Goal: Task Accomplishment & Management: Use online tool/utility

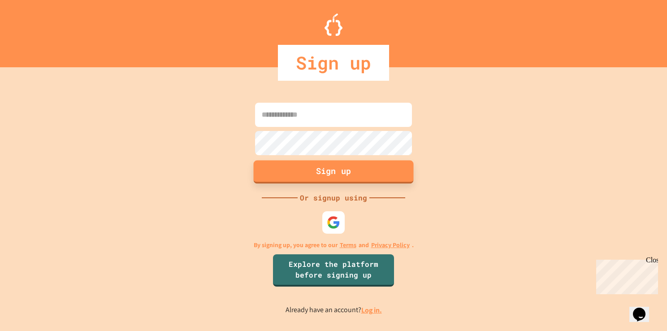
type input "**********"
click at [323, 168] on button "Sign up" at bounding box center [334, 171] width 160 height 23
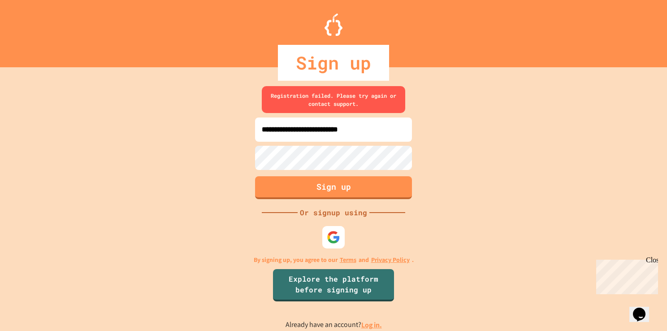
click at [376, 325] on link "Log in." at bounding box center [371, 324] width 21 height 9
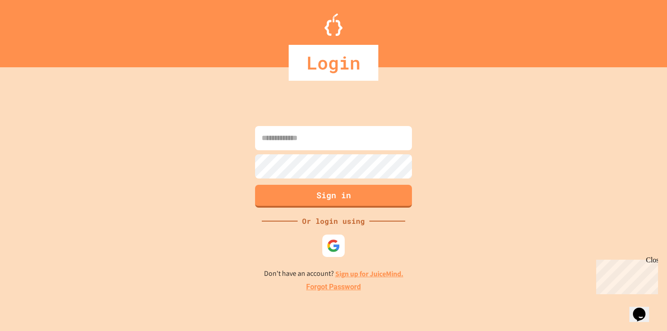
type input "**********"
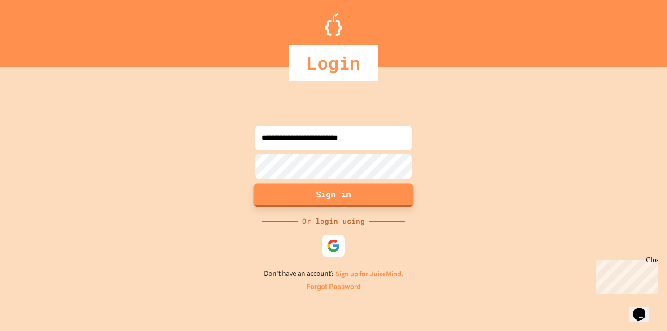
click at [330, 197] on button "Sign in" at bounding box center [334, 194] width 160 height 23
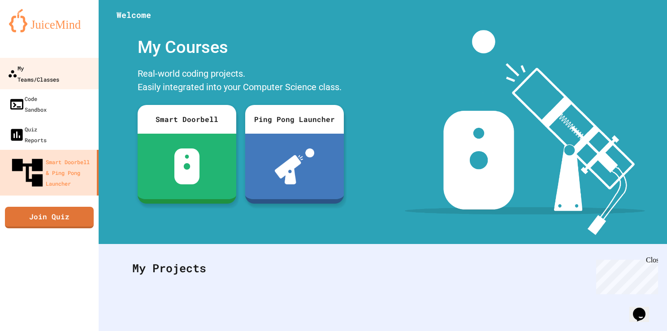
click at [59, 69] on div "My Teams/Classes" at bounding box center [34, 73] width 52 height 22
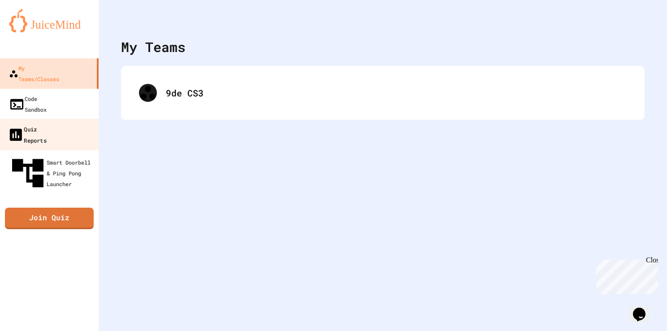
click at [38, 123] on div "Quiz Reports" at bounding box center [27, 134] width 39 height 22
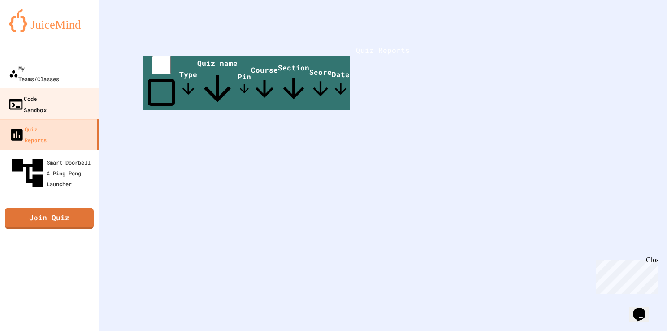
click at [43, 93] on div "Code Sandbox" at bounding box center [27, 104] width 39 height 22
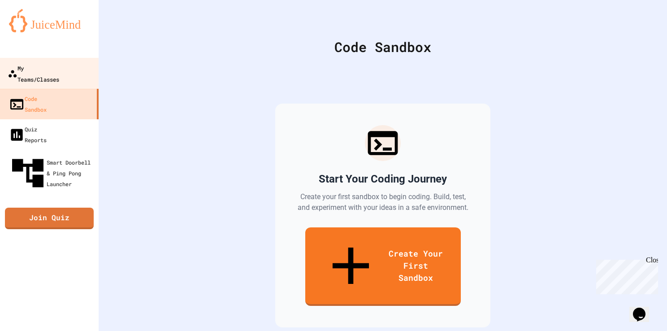
click at [41, 67] on div "My Teams/Classes" at bounding box center [34, 73] width 52 height 22
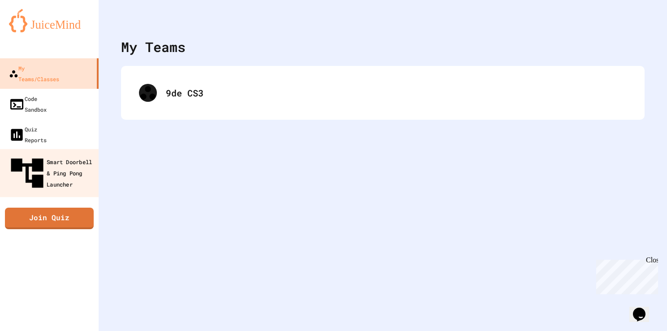
click at [51, 154] on div "Smart Doorbell & Ping Pong Launcher" at bounding box center [52, 173] width 89 height 39
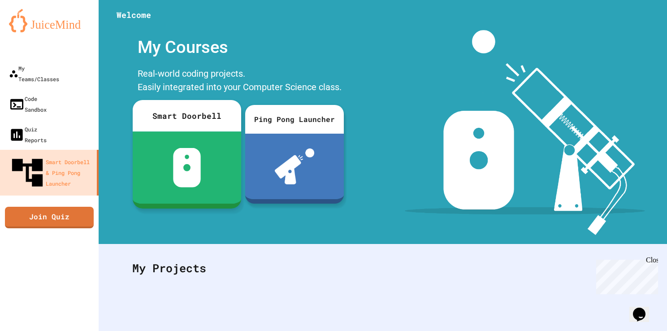
click at [194, 133] on div at bounding box center [187, 167] width 108 height 72
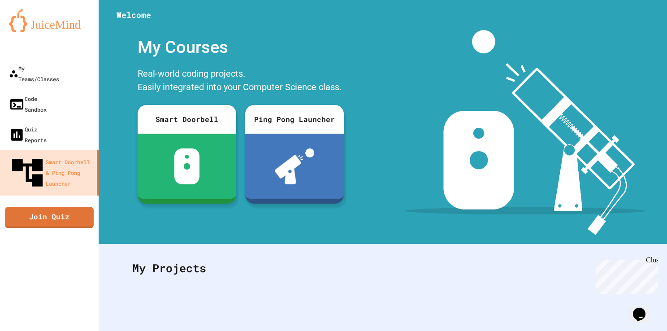
scroll to position [250, 0]
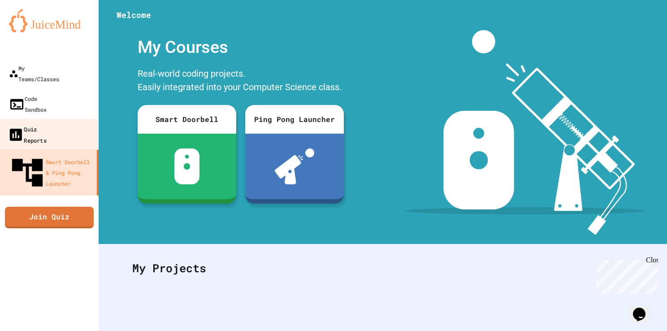
click at [47, 123] on div "Quiz Reports" at bounding box center [27, 134] width 39 height 22
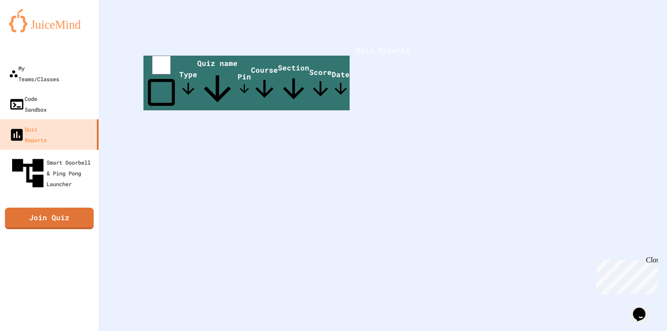
click at [237, 86] on span "Quiz name" at bounding box center [217, 83] width 40 height 51
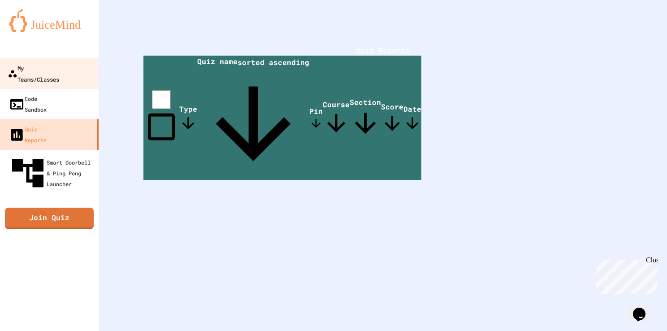
click at [26, 71] on div "My Teams/Classes" at bounding box center [34, 73] width 52 height 22
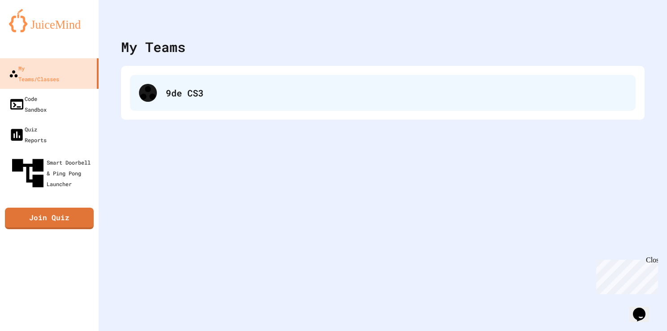
click at [210, 94] on div "9de CS3" at bounding box center [396, 92] width 461 height 13
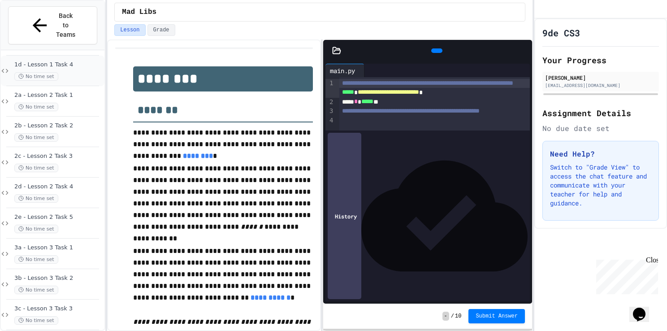
scroll to position [145, 0]
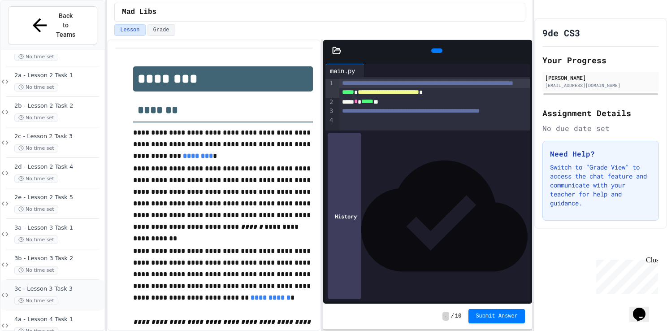
click at [50, 285] on span "3c - Lesson 3 Task 3" at bounding box center [58, 289] width 88 height 8
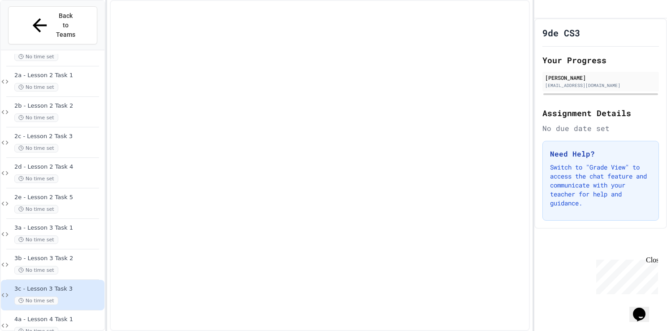
scroll to position [134, 0]
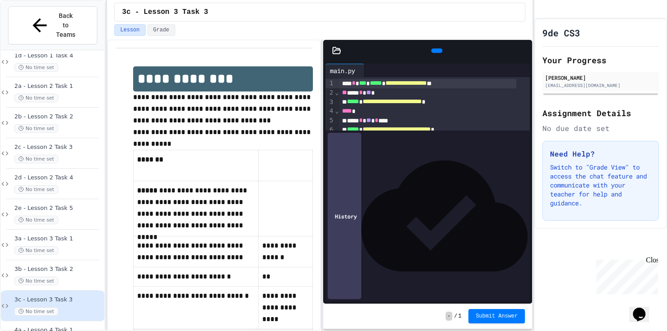
click at [436, 51] on icon at bounding box center [436, 51] width 0 height 0
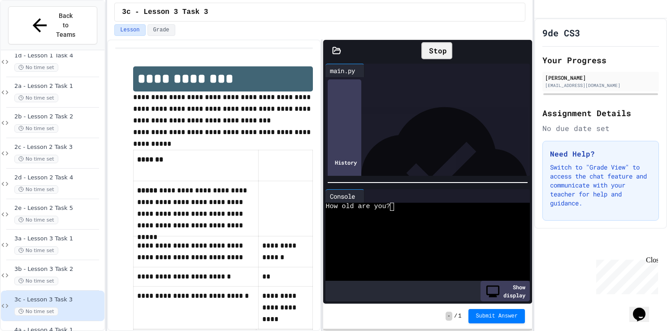
click at [393, 206] on textarea "Terminal input" at bounding box center [392, 207] width 4 height 8
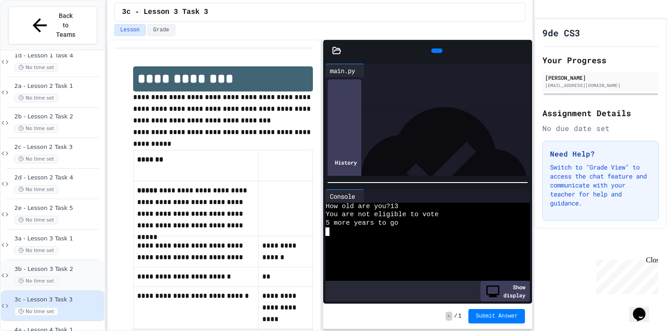
click at [57, 265] on span "3b - Lesson 3 Task 2" at bounding box center [58, 269] width 88 height 8
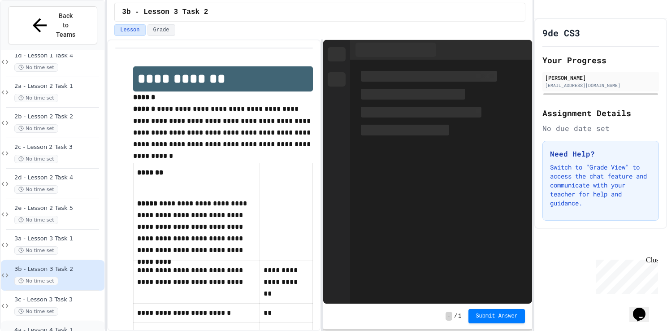
click at [49, 326] on span "4a - Lesson 4 Task 1" at bounding box center [58, 330] width 88 height 8
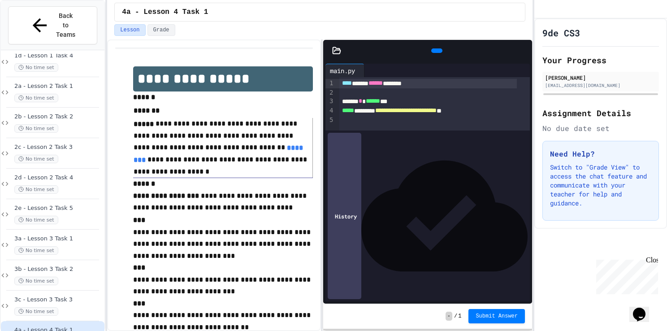
click at [439, 53] on icon at bounding box center [441, 56] width 5 height 6
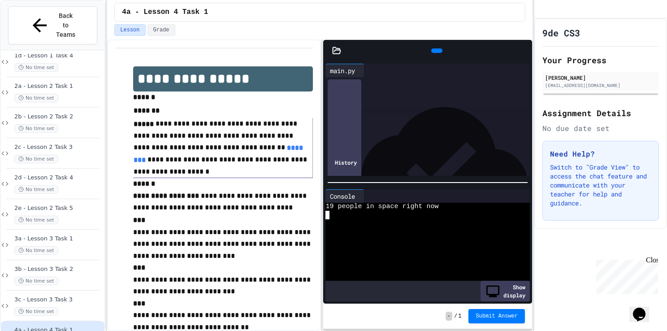
click at [326, 214] on textarea "Terminal input" at bounding box center [327, 215] width 4 height 8
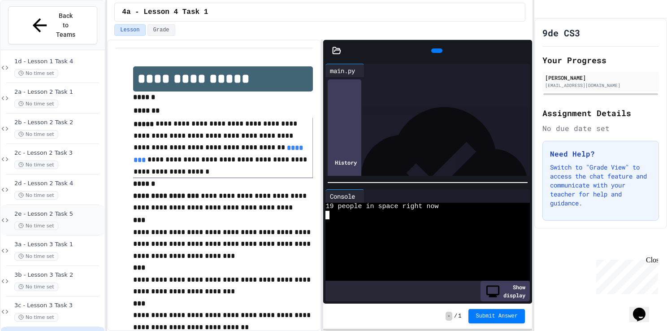
scroll to position [145, 0]
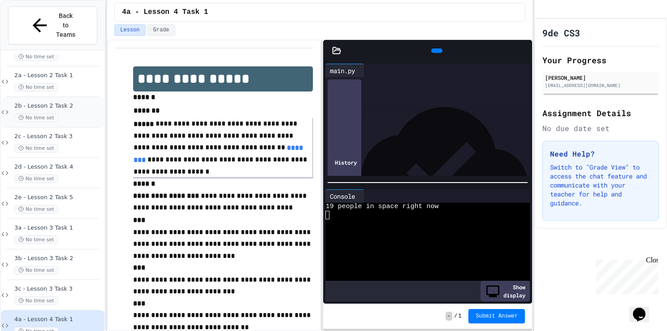
click at [72, 102] on span "2b - Lesson 2 Task 2" at bounding box center [58, 106] width 88 height 8
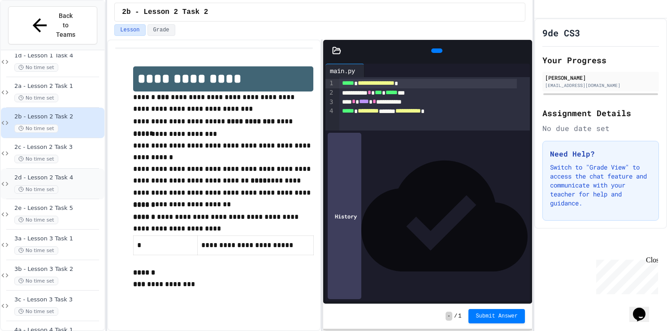
click at [53, 185] on span "No time set" at bounding box center [36, 189] width 44 height 9
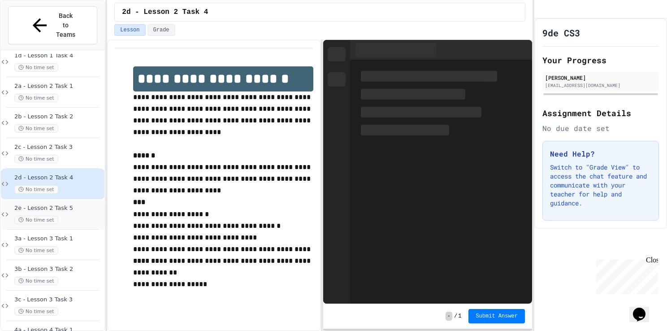
click at [71, 216] on div "No time set" at bounding box center [58, 220] width 88 height 9
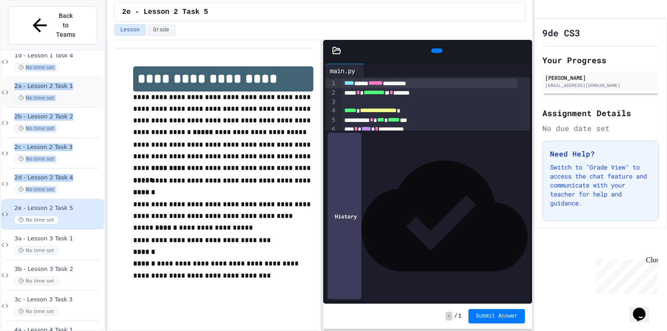
drag, startPoint x: 65, startPoint y: 49, endPoint x: 93, endPoint y: 73, distance: 37.0
click at [93, 82] on div "2a - Lesson 2 Task 1 No time set" at bounding box center [58, 92] width 88 height 20
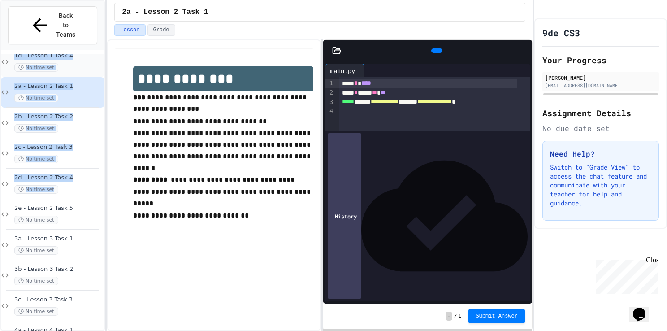
click at [79, 63] on div "No time set" at bounding box center [58, 67] width 88 height 9
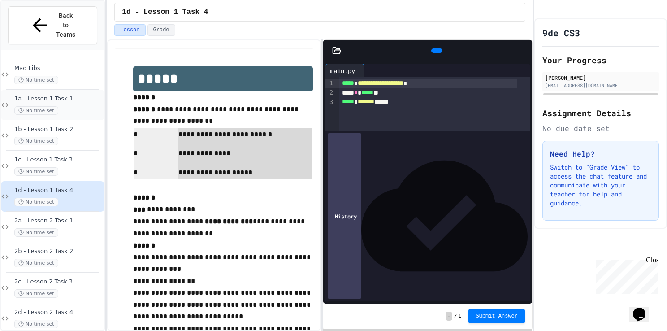
click at [65, 95] on span "1a - Lesson 1 Task 1" at bounding box center [58, 99] width 88 height 8
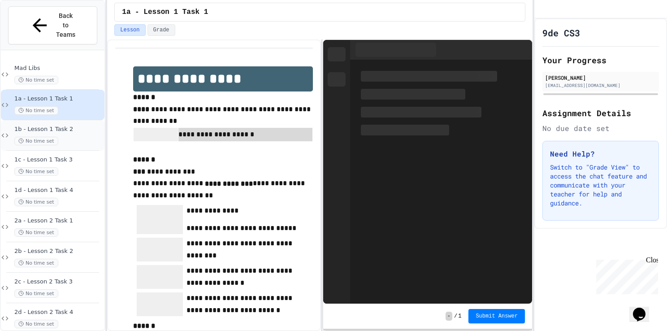
click at [73, 125] on span "1b - Lesson 1 Task 2" at bounding box center [58, 129] width 88 height 8
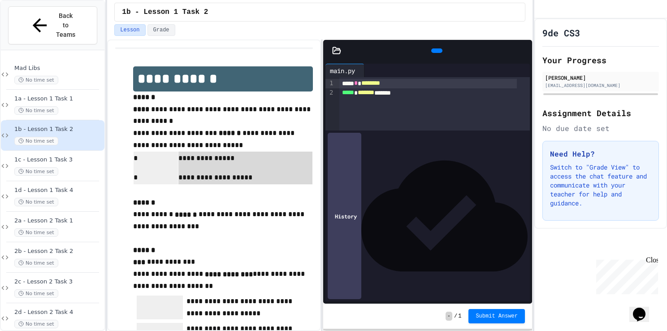
click at [436, 51] on icon at bounding box center [436, 51] width 0 height 0
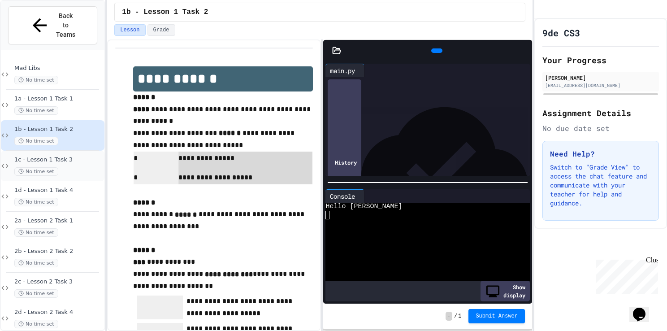
click at [44, 156] on span "1c - Lesson 1 Task 3" at bounding box center [58, 160] width 88 height 8
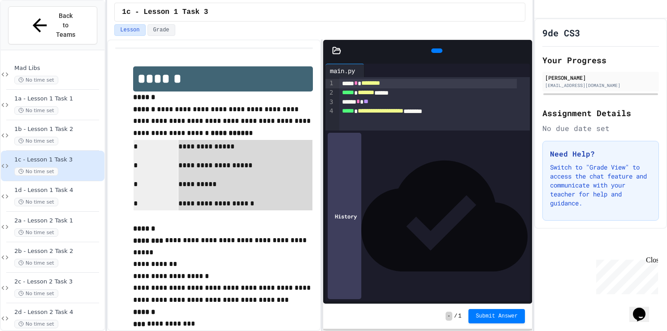
click at [436, 51] on icon at bounding box center [436, 51] width 0 height 0
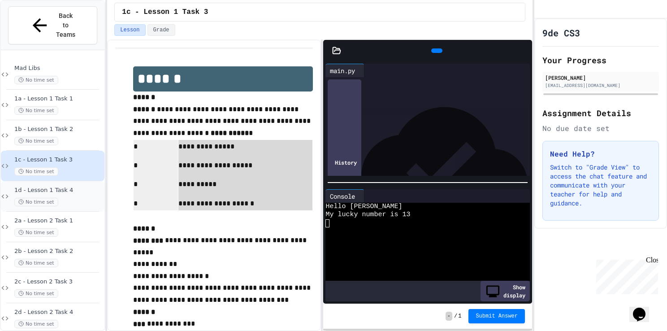
click at [71, 186] on div "1d - Lesson 1 Task 4 No time set" at bounding box center [58, 196] width 88 height 20
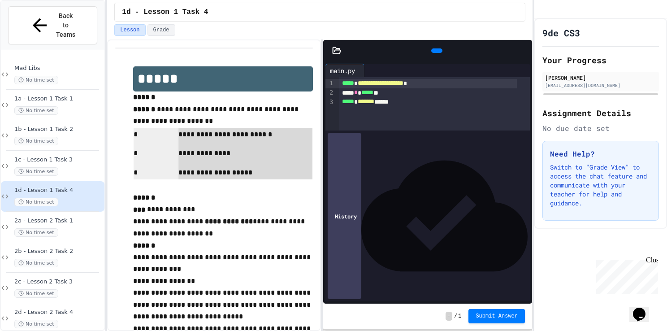
click at [432, 48] on div at bounding box center [436, 50] width 11 height 4
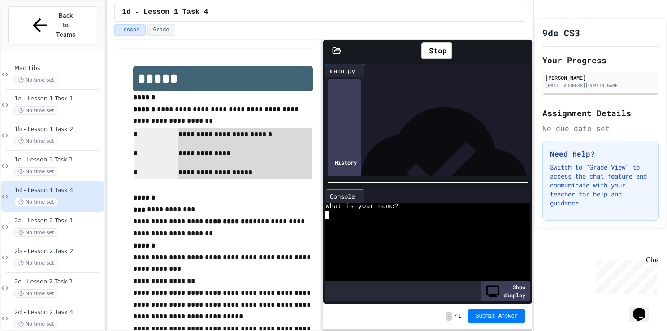
click at [328, 215] on textarea "Terminal input" at bounding box center [327, 215] width 4 height 8
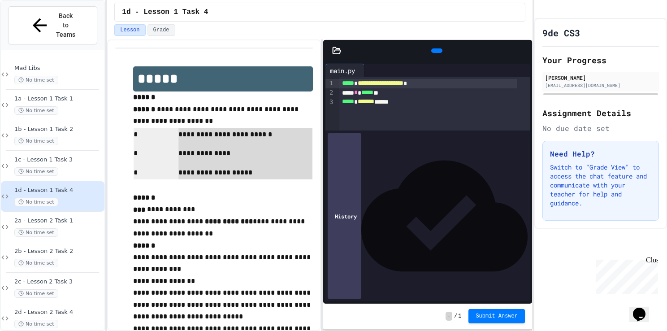
click at [282, 174] on p "**********" at bounding box center [245, 172] width 134 height 13
click at [65, 228] on div "No time set" at bounding box center [58, 232] width 88 height 9
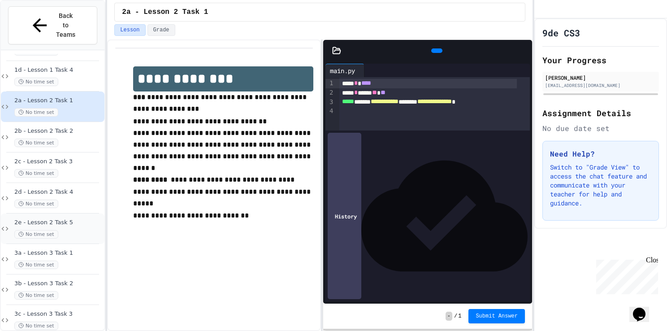
scroll to position [145, 0]
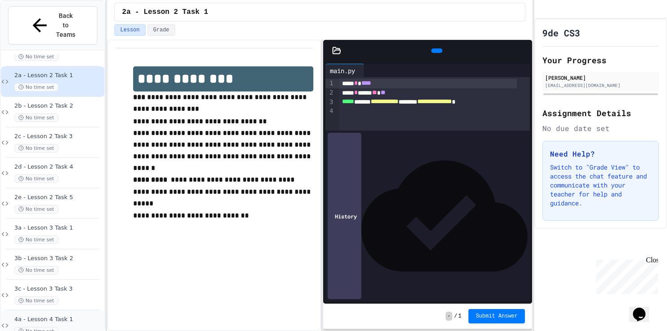
click at [59, 315] on span "4a - Lesson 4 Task 1" at bounding box center [58, 319] width 88 height 8
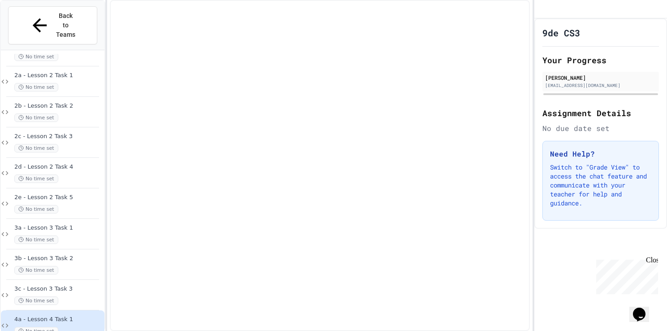
scroll to position [134, 0]
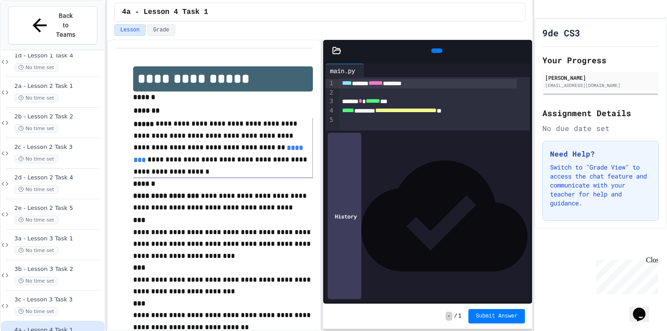
click at [436, 48] on div at bounding box center [436, 50] width 11 height 4
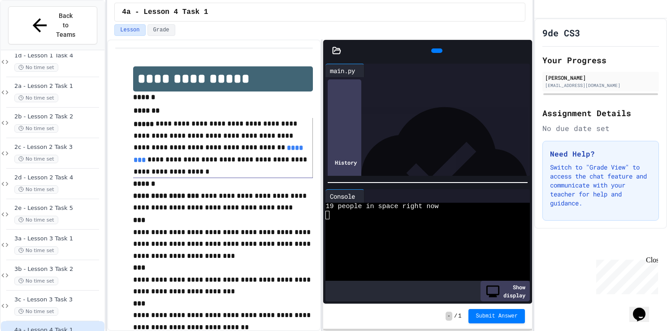
click at [348, 162] on div "History" at bounding box center [345, 162] width 34 height 166
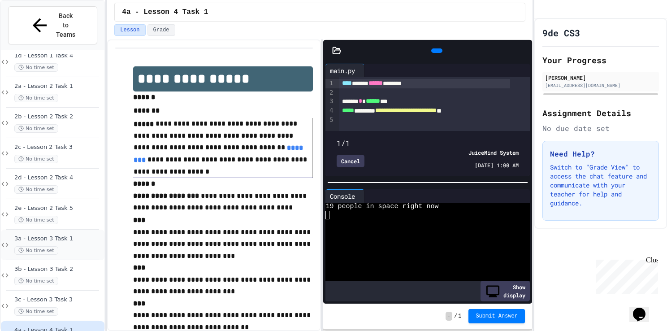
click at [61, 235] on span "3a - Lesson 3 Task 1" at bounding box center [58, 239] width 88 height 8
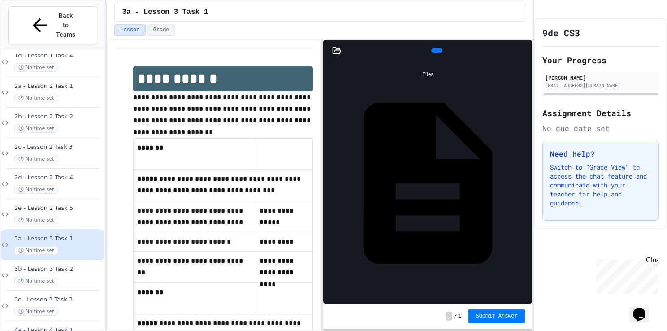
click at [527, 179] on div "main.py" at bounding box center [527, 183] width 0 height 9
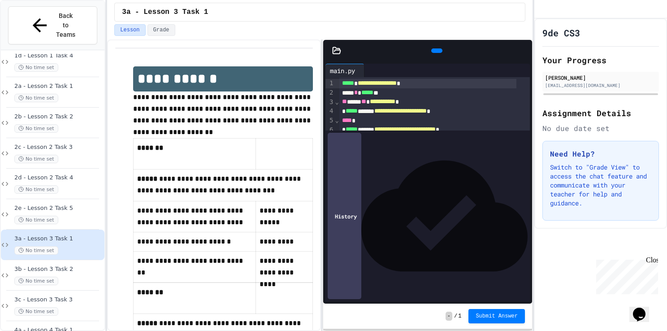
click at [436, 51] on icon at bounding box center [436, 51] width 0 height 0
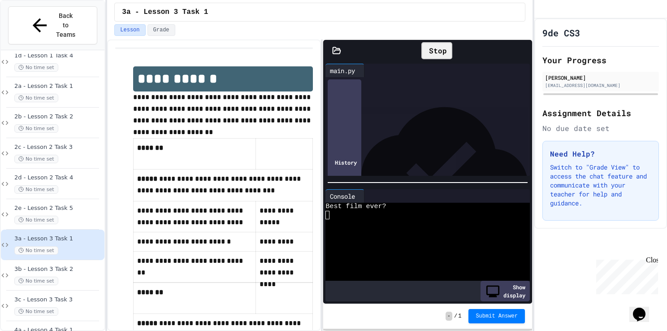
drag, startPoint x: 331, startPoint y: 164, endPoint x: 511, endPoint y: 176, distance: 180.5
click at [511, 176] on div "**********" at bounding box center [427, 182] width 209 height 242
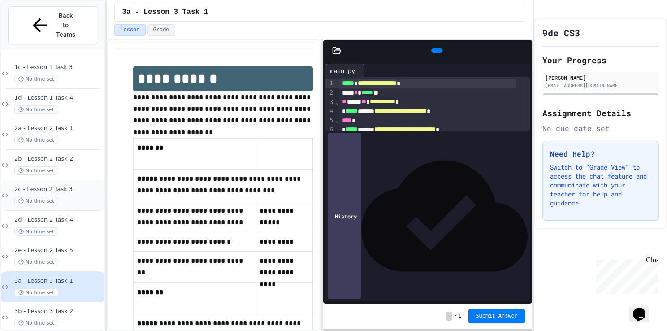
scroll to position [93, 0]
click at [62, 307] on span "3b - Lesson 3 Task 2" at bounding box center [58, 311] width 88 height 8
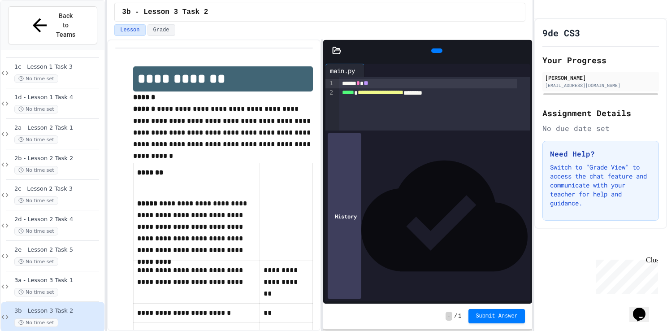
click at [436, 51] on icon at bounding box center [436, 51] width 0 height 0
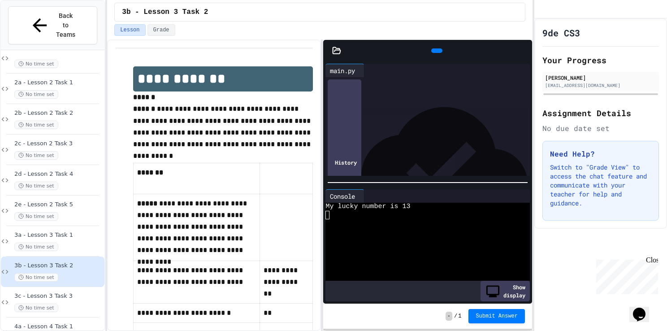
scroll to position [138, 0]
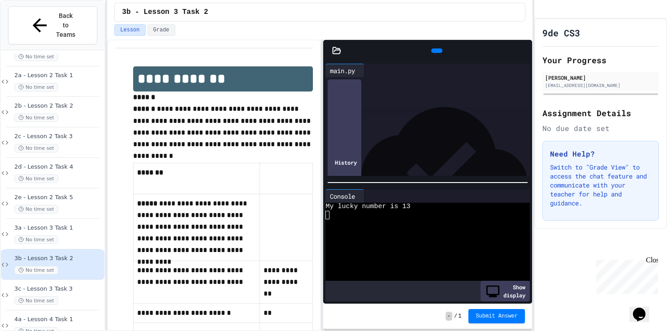
click at [72, 285] on span "3c - Lesson 3 Task 3" at bounding box center [58, 289] width 88 height 8
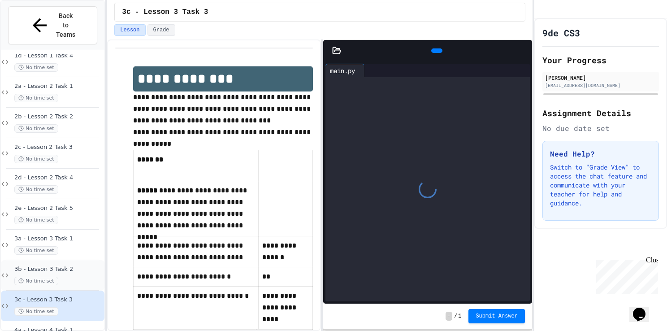
click at [66, 265] on span "3b - Lesson 3 Task 2" at bounding box center [58, 269] width 88 height 8
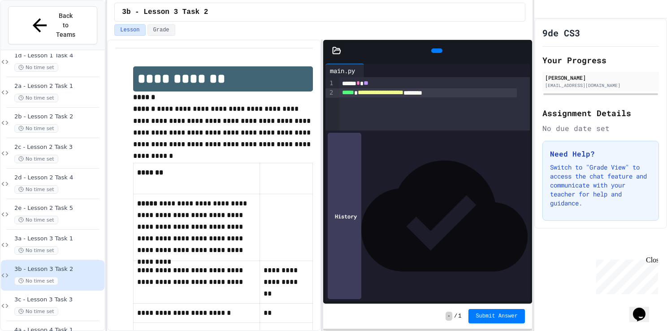
click at [403, 93] on span "**********" at bounding box center [381, 92] width 46 height 6
click at [439, 53] on icon at bounding box center [441, 56] width 5 height 6
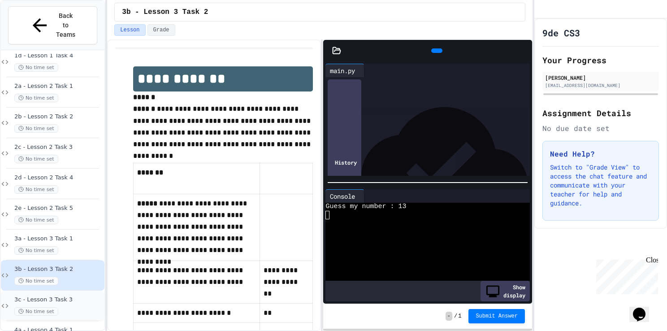
click at [82, 307] on div "No time set" at bounding box center [58, 311] width 88 height 9
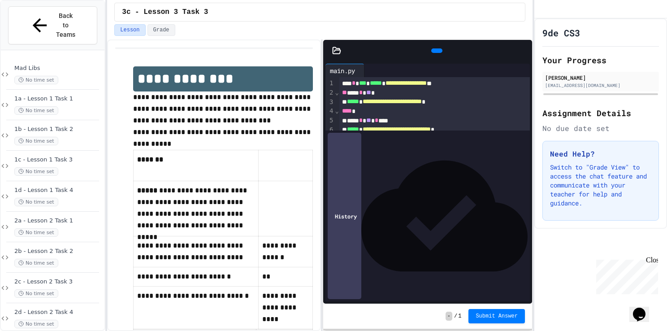
drag, startPoint x: 387, startPoint y: 171, endPoint x: 382, endPoint y: 165, distance: 7.6
click at [382, 154] on div "**********" at bounding box center [434, 115] width 190 height 77
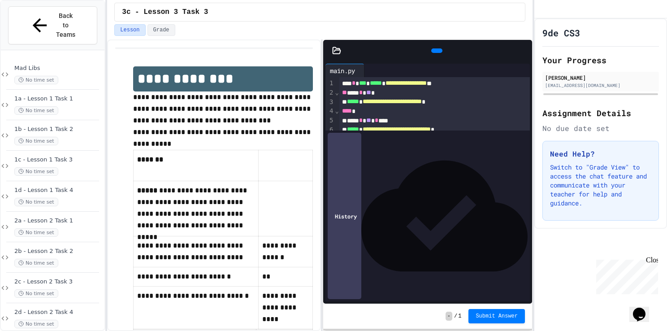
click at [382, 154] on div "**********" at bounding box center [434, 115] width 190 height 77
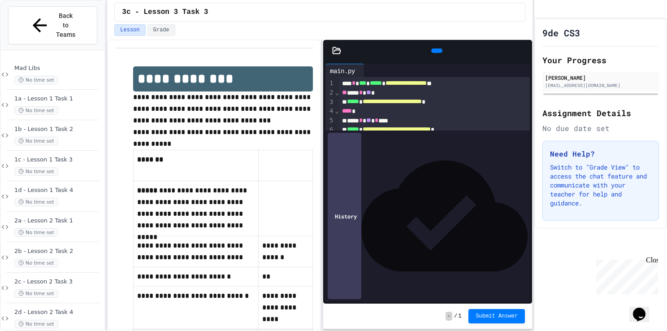
click at [378, 148] on div at bounding box center [434, 148] width 190 height 9
click at [384, 150] on div at bounding box center [434, 148] width 190 height 9
click at [437, 48] on div at bounding box center [436, 50] width 11 height 4
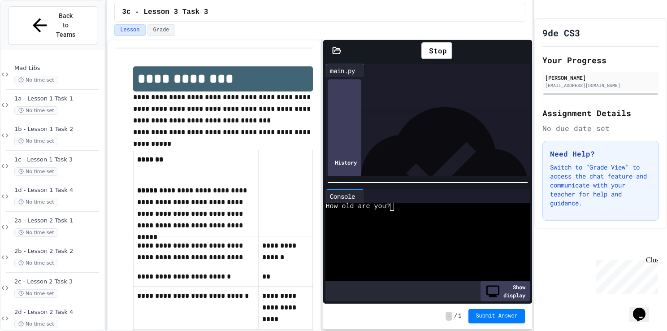
click at [392, 203] on textarea "Terminal input" at bounding box center [392, 207] width 4 height 8
click at [325, 220] on textarea "Terminal input" at bounding box center [327, 223] width 4 height 8
drag, startPoint x: 432, startPoint y: 209, endPoint x: 321, endPoint y: 214, distance: 111.2
click at [321, 214] on div "**********" at bounding box center [319, 184] width 425 height 291
click at [439, 53] on icon at bounding box center [441, 56] width 5 height 6
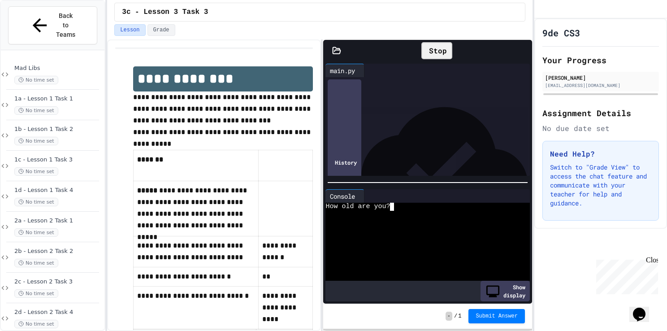
click at [390, 203] on textarea "Terminal input" at bounding box center [392, 207] width 4 height 8
click at [436, 51] on icon at bounding box center [436, 51] width 0 height 0
click at [392, 203] on textarea "Terminal input" at bounding box center [392, 207] width 4 height 8
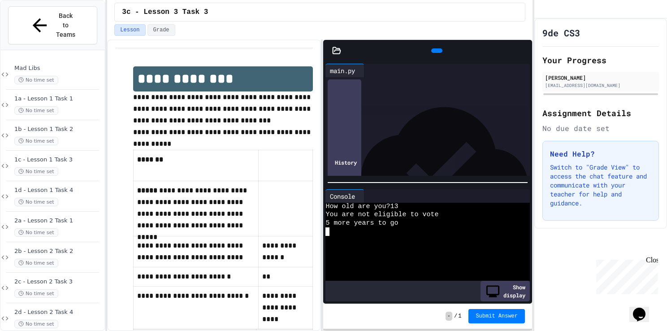
click at [523, 51] on icon at bounding box center [523, 51] width 0 height 0
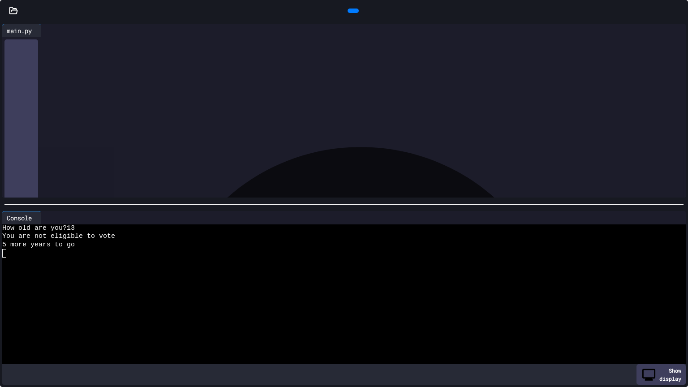
click at [666, 11] on icon at bounding box center [679, 11] width 0 height 0
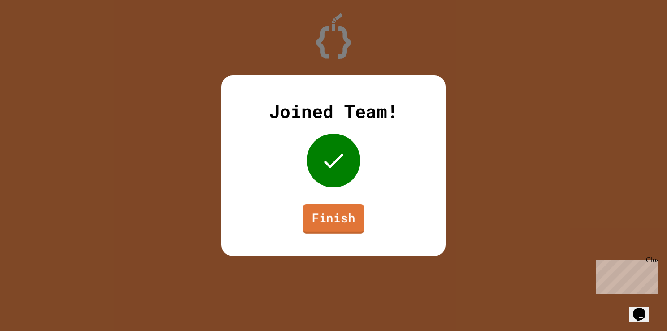
click at [330, 222] on link "Finish" at bounding box center [333, 218] width 61 height 30
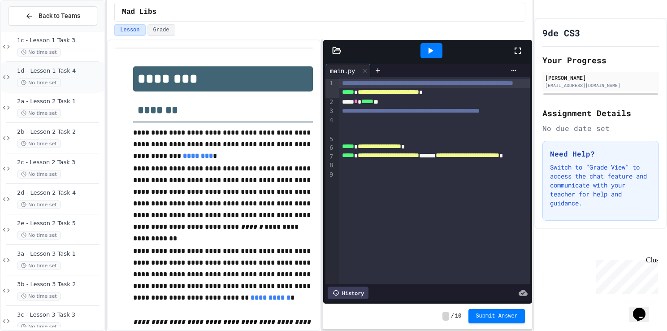
scroll to position [125, 0]
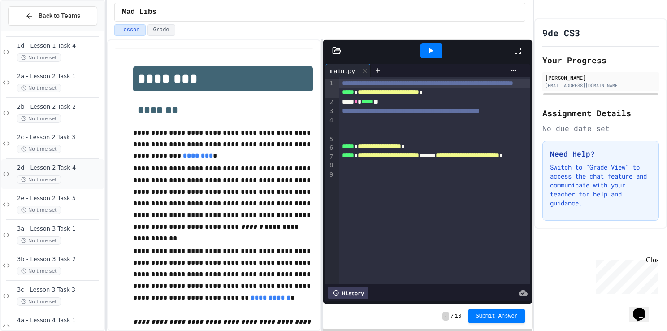
click at [64, 169] on span "2d - Lesson 2 Task 4" at bounding box center [60, 168] width 86 height 8
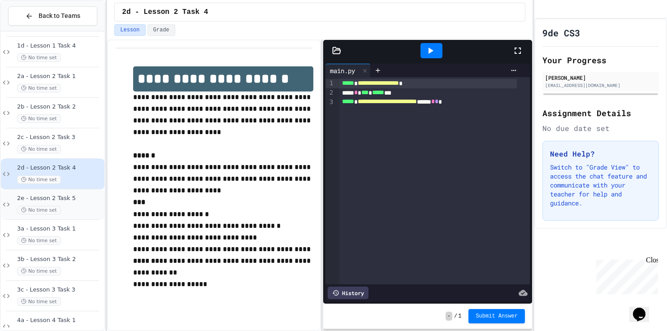
click at [65, 200] on span "2e - Lesson 2 Task 5" at bounding box center [60, 198] width 86 height 8
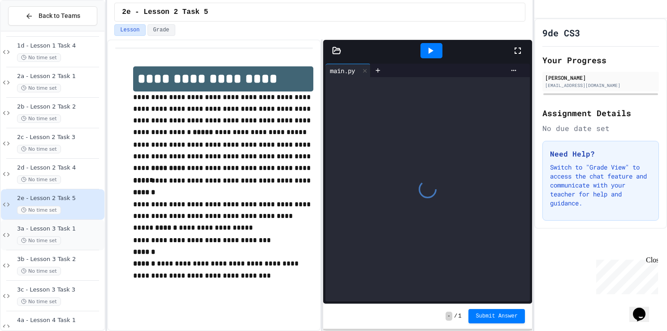
click at [61, 230] on span "3a - Lesson 3 Task 1" at bounding box center [60, 229] width 86 height 8
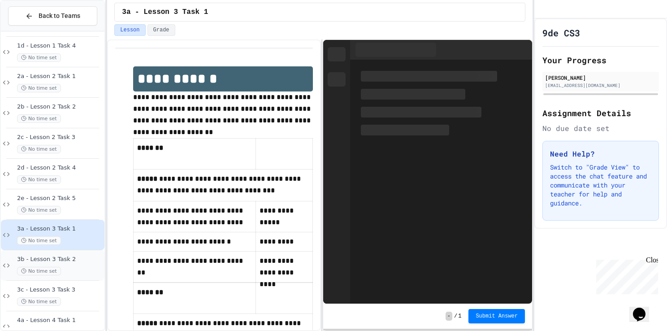
click at [68, 269] on div "No time set" at bounding box center [60, 271] width 86 height 9
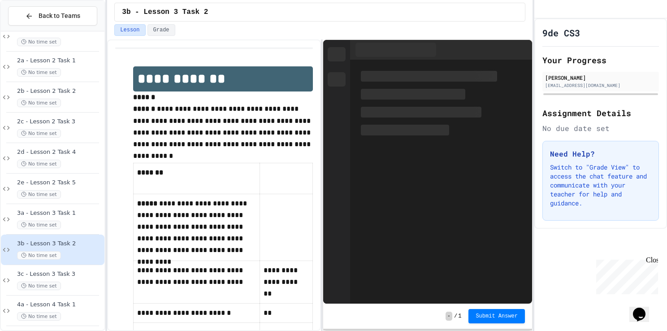
scroll to position [145, 0]
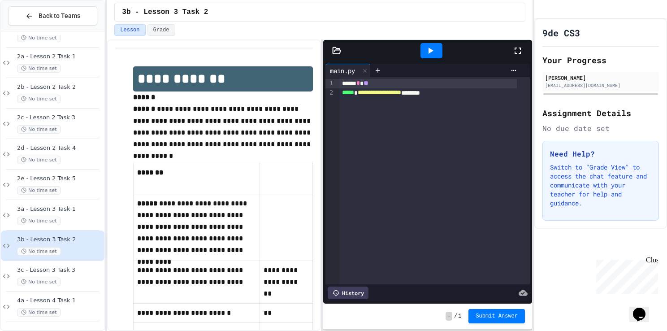
click at [452, 92] on div "**********" at bounding box center [427, 92] width 177 height 9
click at [414, 97] on div "***** * *** * ***** *" at bounding box center [427, 101] width 177 height 9
click at [399, 103] on div "***** * *** * ***** *" at bounding box center [427, 101] width 177 height 9
click at [416, 101] on div "***** * *** * ***** * * *" at bounding box center [427, 101] width 177 height 9
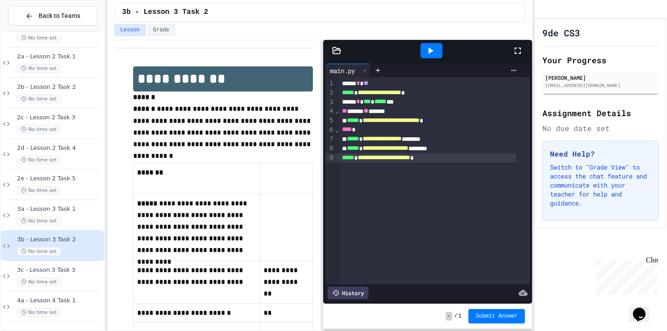
click at [426, 53] on icon at bounding box center [430, 50] width 11 height 11
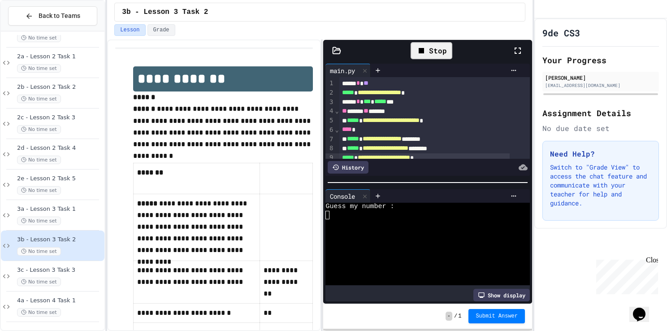
click at [327, 211] on textarea "Terminal input" at bounding box center [327, 215] width 4 height 8
click at [65, 271] on span "3c - Lesson 3 Task 3" at bounding box center [60, 270] width 86 height 8
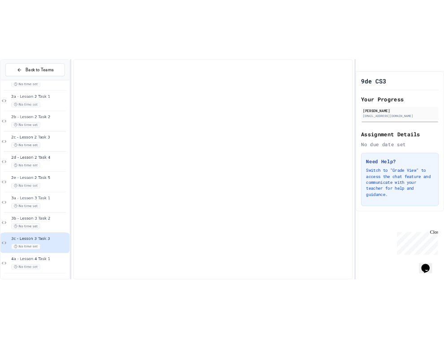
scroll to position [134, 0]
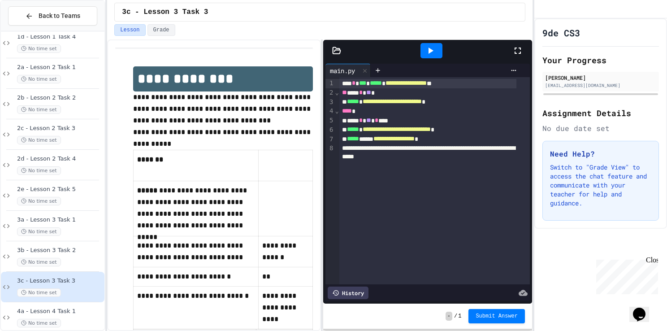
click at [190, 185] on p "**********" at bounding box center [193, 208] width 113 height 47
click at [213, 190] on p "**********" at bounding box center [193, 208] width 113 height 47
click at [43, 104] on div "2b - Lesson 2 Task 2 No time set" at bounding box center [60, 104] width 86 height 20
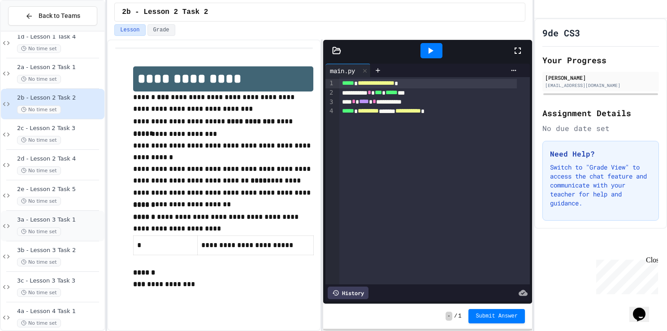
click at [75, 229] on div "No time set" at bounding box center [60, 231] width 86 height 9
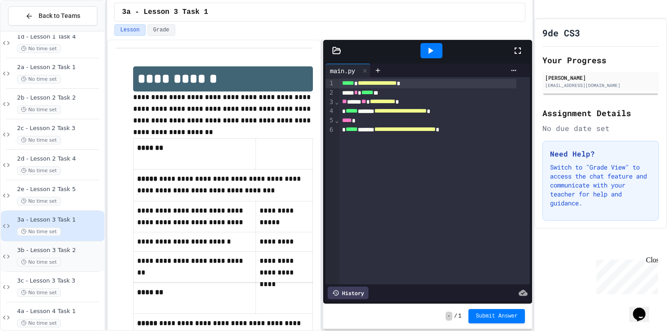
click at [57, 261] on span "No time set" at bounding box center [39, 262] width 44 height 9
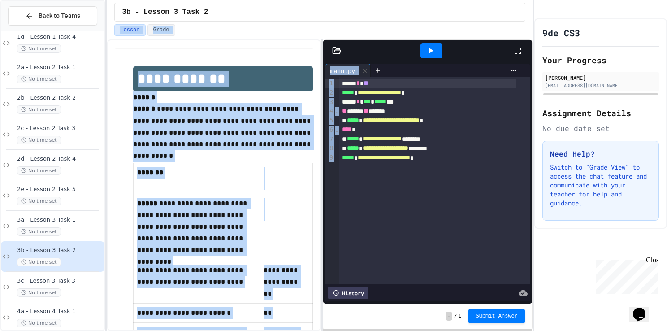
drag, startPoint x: 275, startPoint y: 22, endPoint x: 485, endPoint y: 122, distance: 233.1
click at [485, 122] on div "**********" at bounding box center [319, 165] width 425 height 331
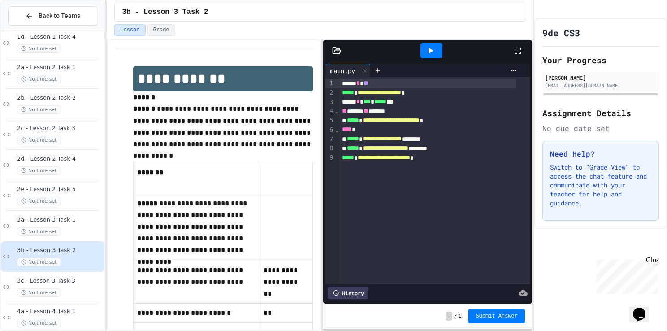
click at [579, 260] on div "9de CS3 Your Progress florence smith 23fsmith@kevigs.lincs.sch.uk Assignment De…" at bounding box center [600, 174] width 133 height 312
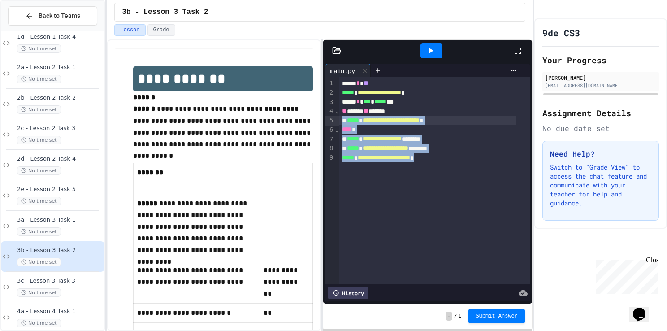
drag, startPoint x: 579, startPoint y: 260, endPoint x: 299, endPoint y: 123, distance: 312.2
click at [299, 123] on div "**********" at bounding box center [333, 165] width 667 height 331
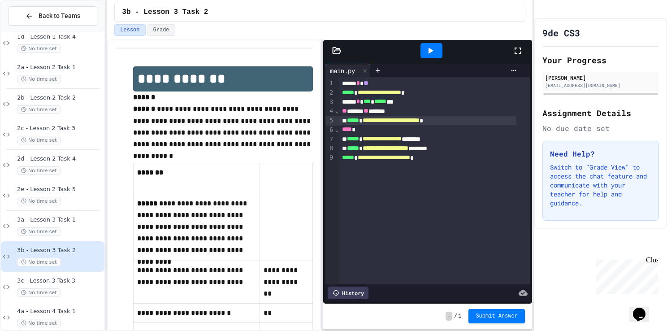
click at [544, 268] on div "9de CS3 Your Progress florence smith 23fsmith@kevigs.lincs.sch.uk Assignment De…" at bounding box center [600, 174] width 133 height 312
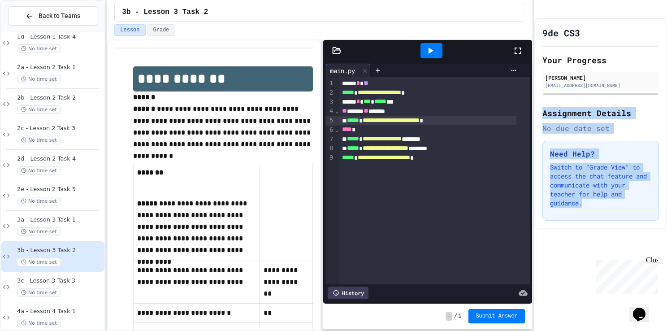
drag, startPoint x: 540, startPoint y: 117, endPoint x: 627, endPoint y: 211, distance: 128.1
click at [627, 211] on div "9de CS3 Your Progress florence smith 23fsmith@kevigs.lincs.sch.uk Assignment De…" at bounding box center [600, 123] width 133 height 210
drag, startPoint x: 627, startPoint y: 211, endPoint x: 575, endPoint y: 218, distance: 52.5
click at [575, 218] on div "Need Help? Switch to "Grade View" to access the chat feature and communicate wi…" at bounding box center [600, 181] width 117 height 80
click at [590, 159] on h3 "Need Help?" at bounding box center [600, 153] width 101 height 11
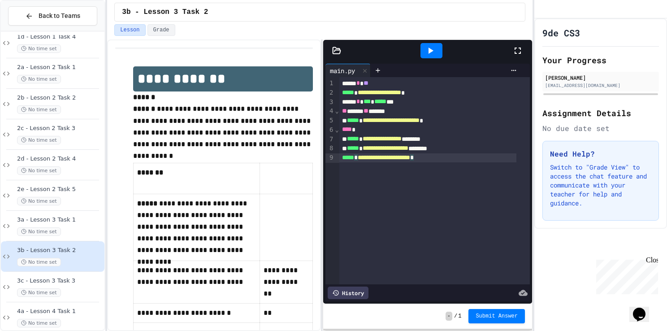
drag, startPoint x: 603, startPoint y: 160, endPoint x: 497, endPoint y: 195, distance: 111.4
click at [497, 195] on div "**********" at bounding box center [333, 165] width 667 height 331
click at [585, 248] on div "9de CS3 Your Progress florence smith 23fsmith@kevigs.lincs.sch.uk Assignment De…" at bounding box center [600, 174] width 133 height 312
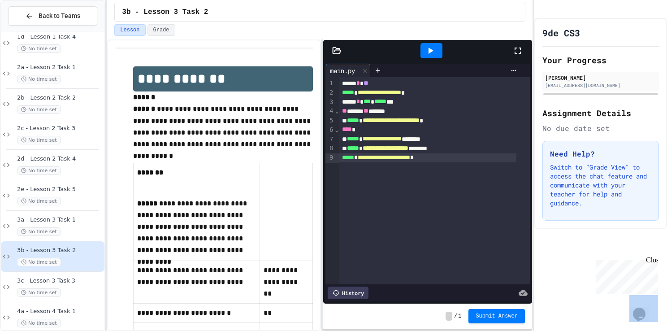
click at [585, 248] on div "9de CS3 Your Progress florence smith 23fsmith@kevigs.lincs.sch.uk Assignment De…" at bounding box center [600, 174] width 133 height 312
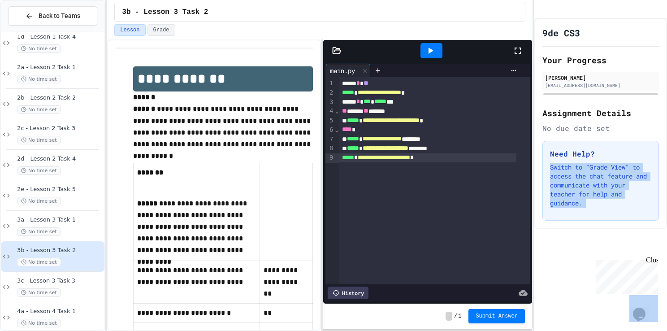
click at [585, 248] on div "9de CS3 Your Progress florence smith 23fsmith@kevigs.lincs.sch.uk Assignment De…" at bounding box center [600, 174] width 133 height 312
click at [584, 247] on div "9de CS3 Your Progress florence smith 23fsmith@kevigs.lincs.sch.uk Assignment De…" at bounding box center [600, 174] width 133 height 312
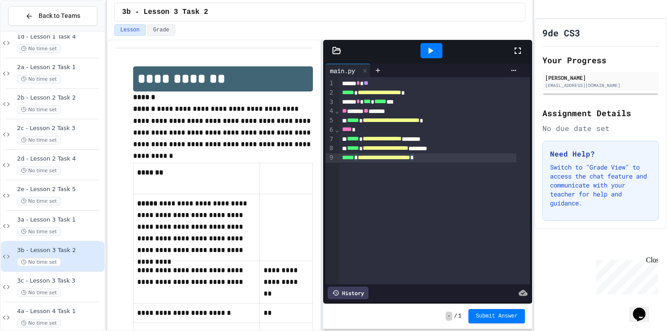
click at [490, 229] on div "**********" at bounding box center [434, 180] width 190 height 207
click at [410, 330] on div at bounding box center [333, 332] width 667 height 0
click at [418, 187] on div "**********" at bounding box center [434, 180] width 190 height 207
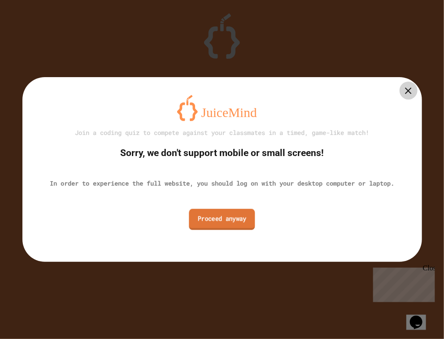
click at [213, 220] on link "Proceed anyway" at bounding box center [222, 218] width 66 height 21
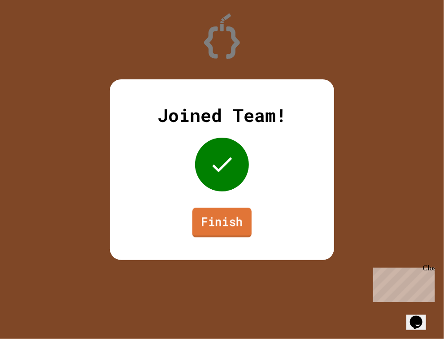
click at [213, 220] on link "Finish" at bounding box center [221, 222] width 59 height 30
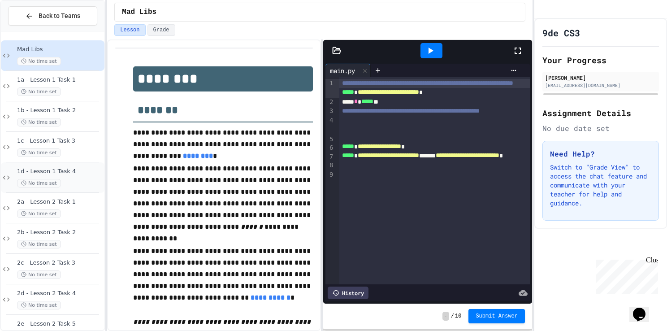
click at [2, 175] on icon at bounding box center [6, 177] width 11 height 8
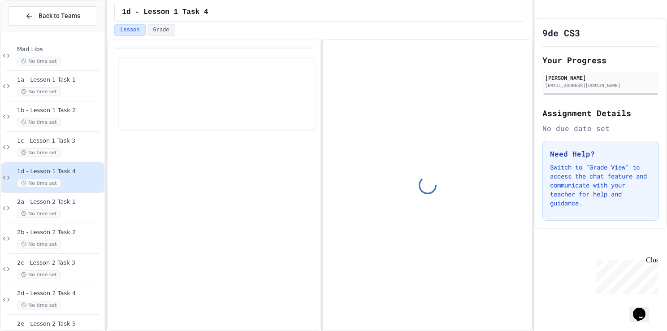
click at [43, 255] on div "2c - Lesson 2 Task 3 No time set" at bounding box center [53, 269] width 104 height 30
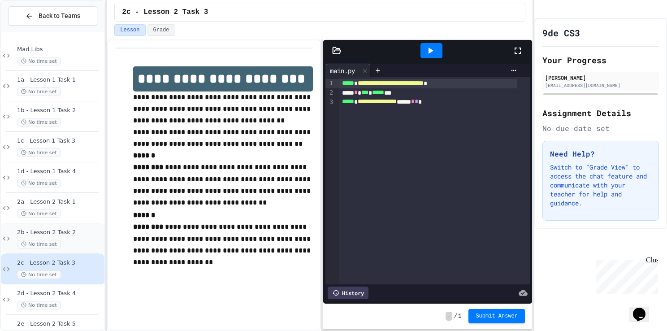
click at [75, 242] on div "No time set" at bounding box center [60, 244] width 86 height 9
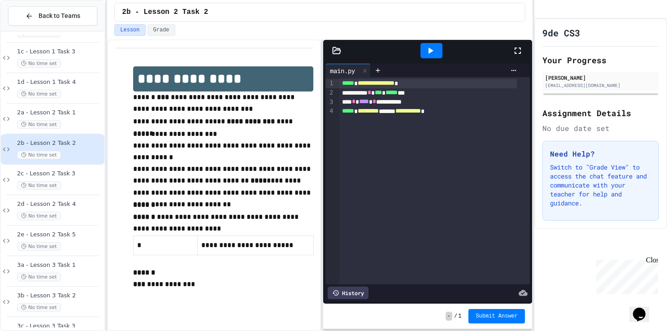
scroll to position [90, 0]
click at [50, 229] on div "2e - Lesson 2 Task 5 No time set" at bounding box center [53, 240] width 104 height 30
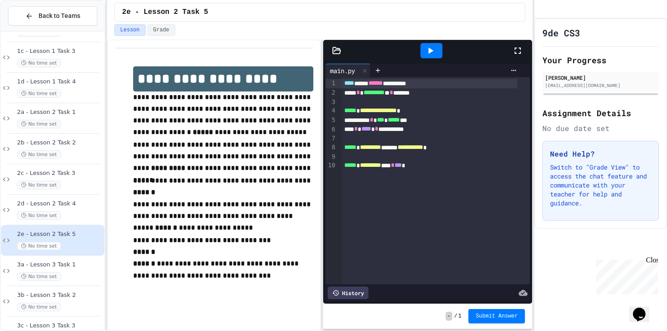
scroll to position [145, 0]
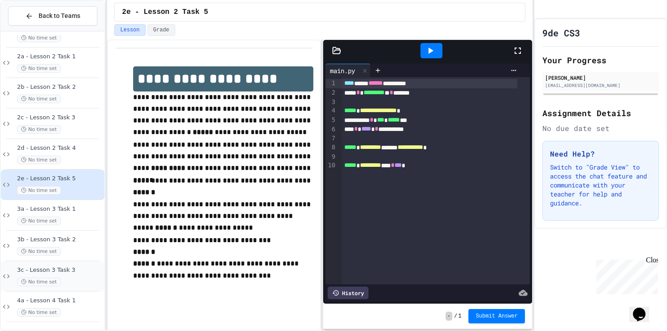
click at [77, 268] on span "3c - Lesson 3 Task 3" at bounding box center [60, 270] width 86 height 8
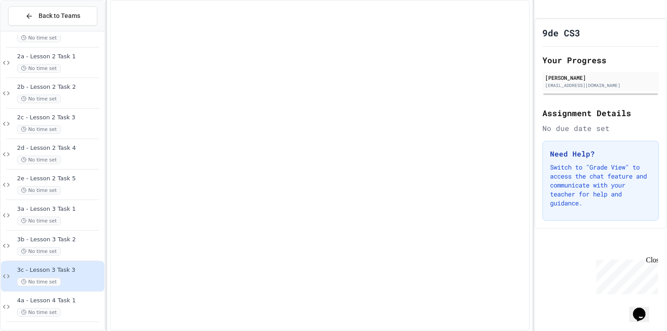
scroll to position [134, 0]
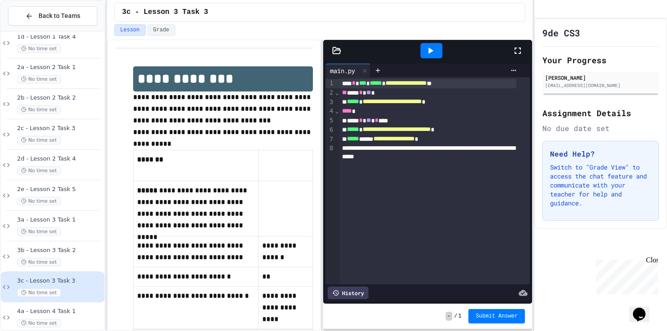
click at [77, 268] on div "3b - Lesson 3 Task 2 No time set" at bounding box center [53, 256] width 104 height 30
